Goal: Information Seeking & Learning: Understand process/instructions

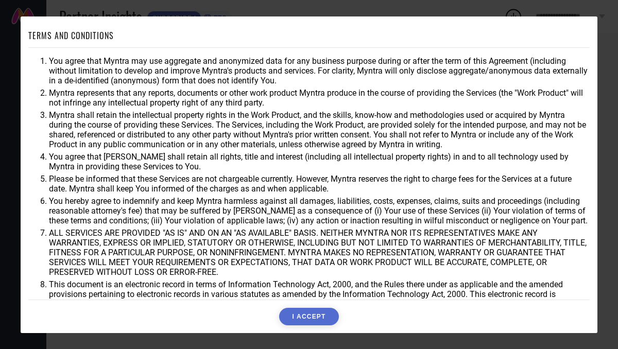
click at [309, 316] on button "I ACCEPT" at bounding box center [308, 317] width 59 height 18
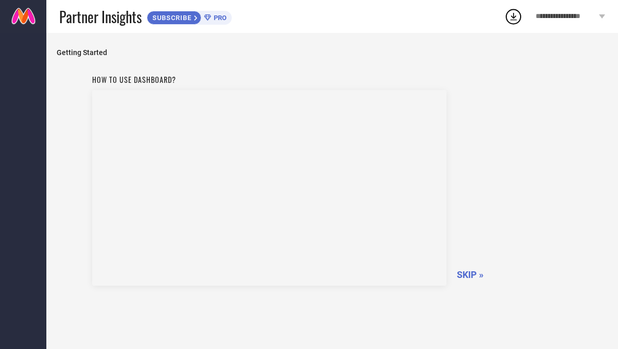
click at [469, 274] on span "SKIP »" at bounding box center [470, 274] width 27 height 11
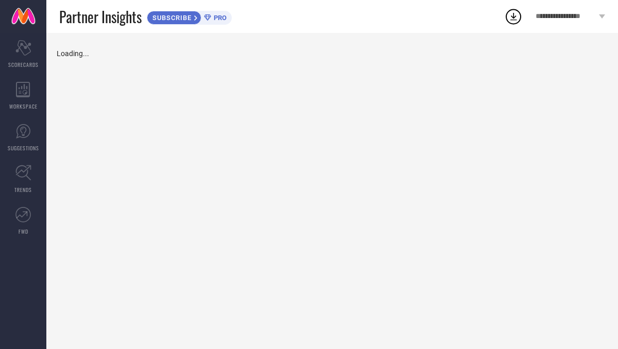
click at [486, 275] on div "Loading..." at bounding box center [332, 191] width 572 height 316
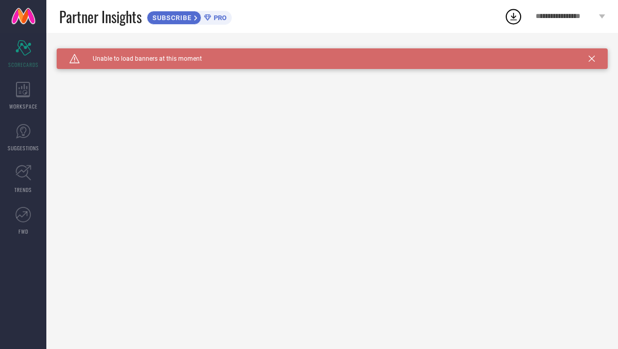
click at [591, 59] on icon at bounding box center [592, 59] width 6 height 6
click at [522, 20] on icon at bounding box center [513, 16] width 19 height 19
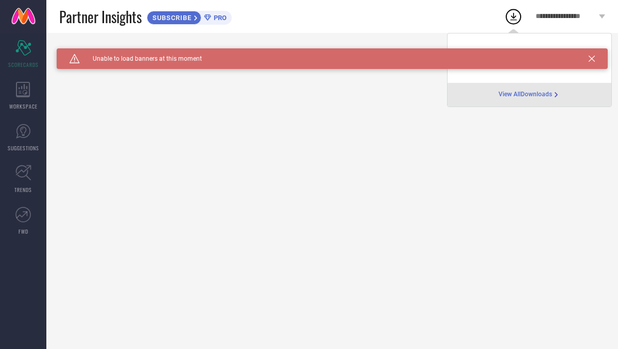
click at [559, 94] on icon at bounding box center [556, 95] width 8 height 8
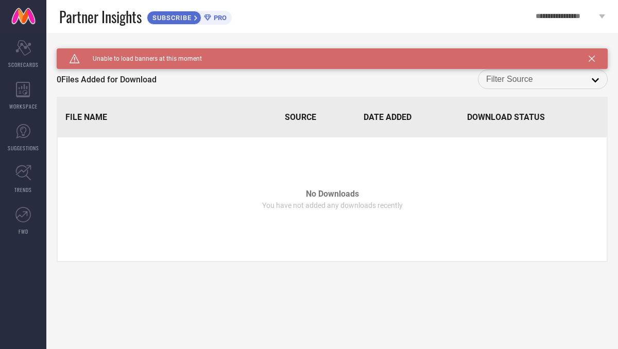
click at [577, 74] on input at bounding box center [542, 79] width 113 height 13
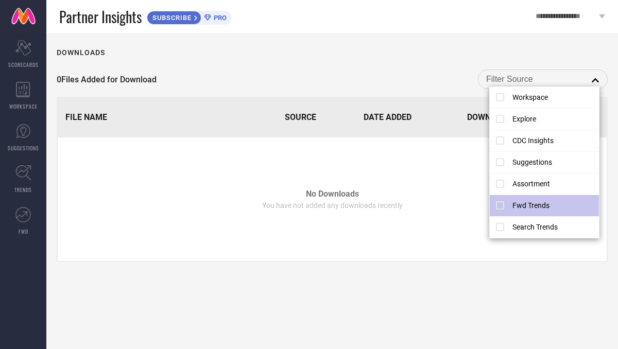
click at [550, 205] on li "Fwd Trends" at bounding box center [545, 206] width 110 height 22
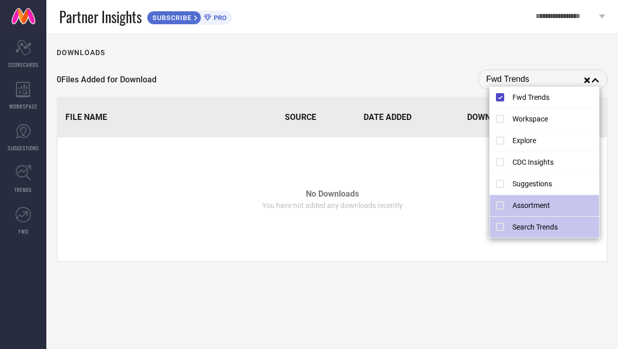
click at [513, 225] on li "Search Trends" at bounding box center [545, 227] width 110 height 21
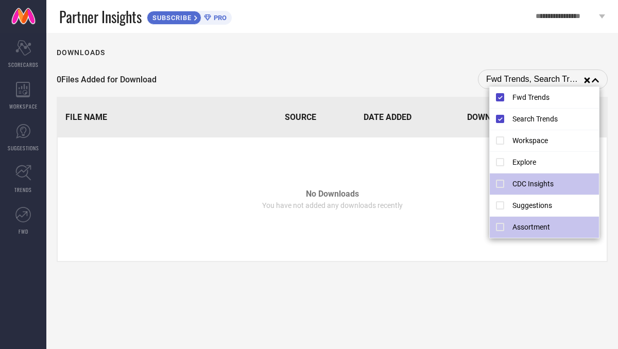
click at [509, 190] on li "CDC Insights" at bounding box center [545, 185] width 110 height 22
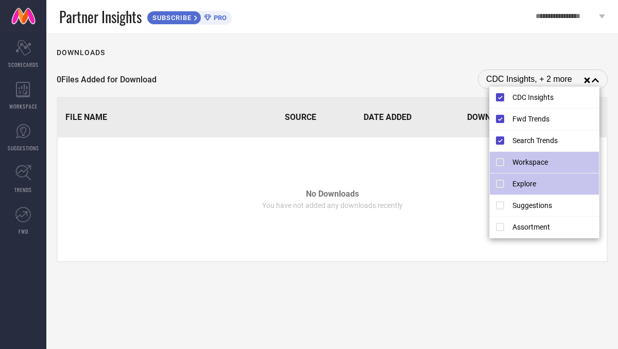
click at [505, 164] on li "Workspace" at bounding box center [545, 163] width 110 height 22
click at [507, 191] on li "Explore" at bounding box center [545, 185] width 110 height 22
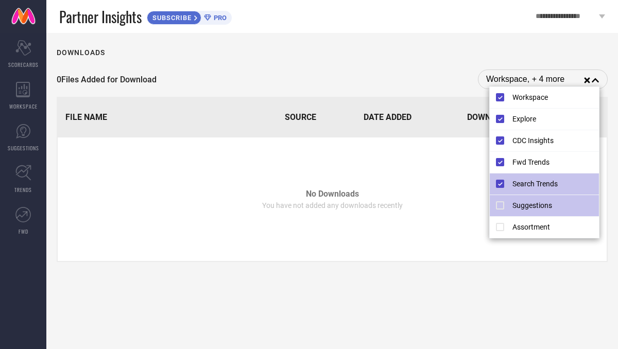
click at [507, 205] on li "Suggestions" at bounding box center [545, 206] width 110 height 22
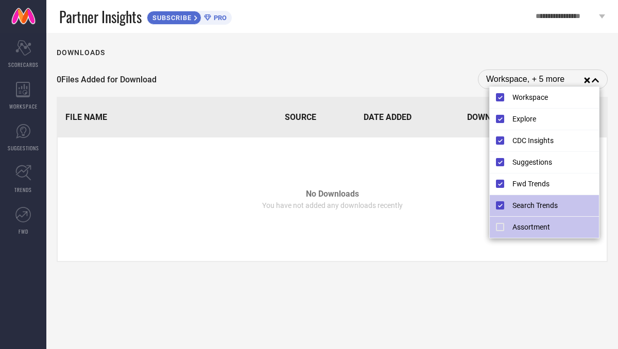
click at [507, 228] on li "Assortment" at bounding box center [545, 227] width 110 height 21
click at [512, 225] on li "Search Trends" at bounding box center [545, 227] width 110 height 21
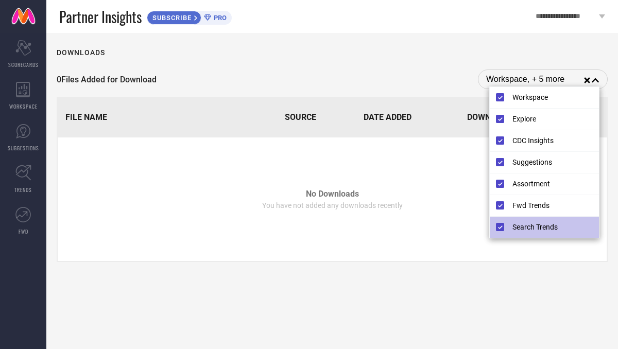
type input "Workspace, + 6 more"
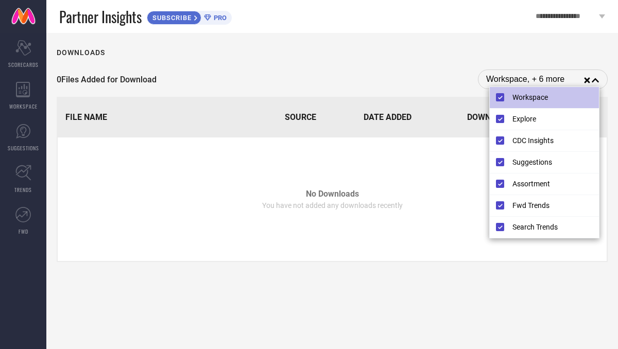
click at [327, 181] on td "No Downloads You have not added any downloads recently" at bounding box center [332, 200] width 549 height 124
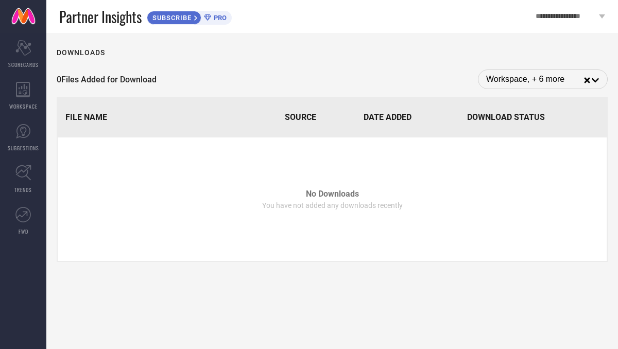
click at [603, 18] on icon at bounding box center [602, 16] width 6 height 4
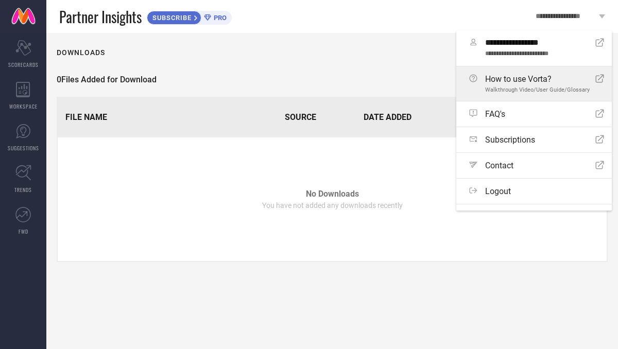
click at [548, 89] on span "Walkthrough Video/User Guide/Glossary" at bounding box center [537, 90] width 105 height 7
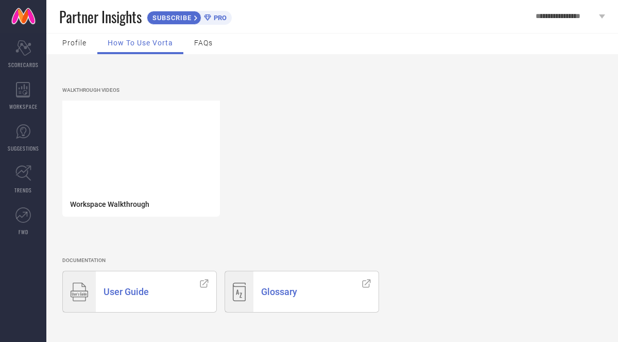
click at [141, 294] on span "User Guide" at bounding box center [126, 291] width 45 height 11
